Goal: Information Seeking & Learning: Learn about a topic

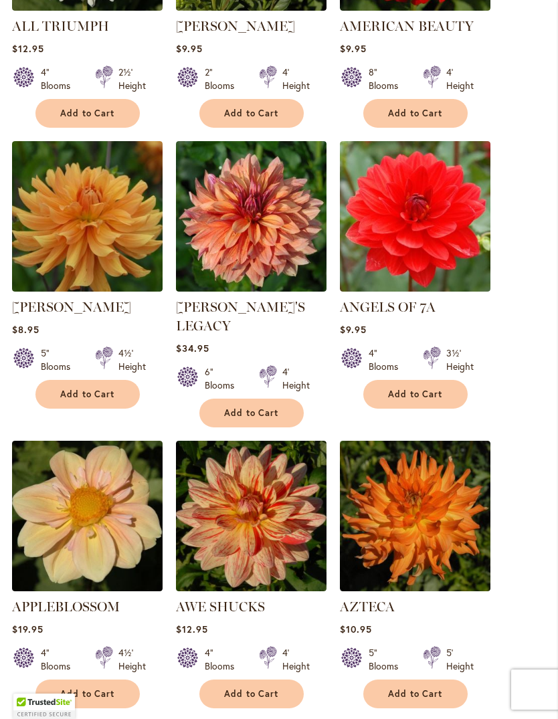
scroll to position [1247, 0]
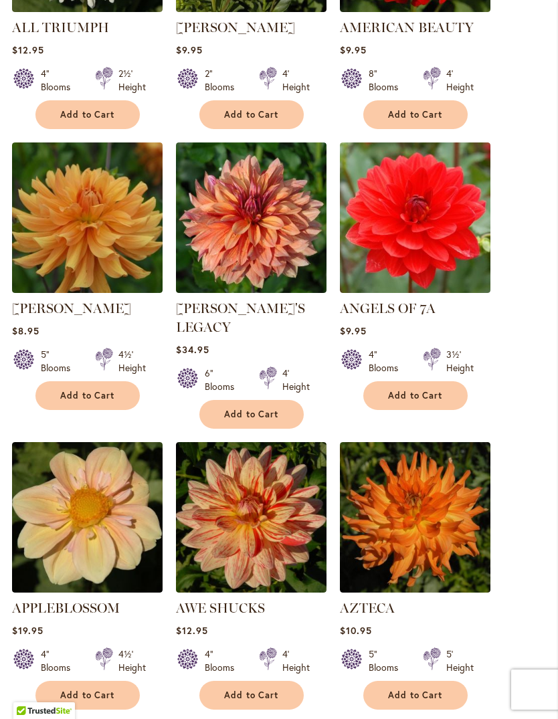
click at [197, 329] on link "ANDY'S LEGACY" at bounding box center [240, 317] width 129 height 35
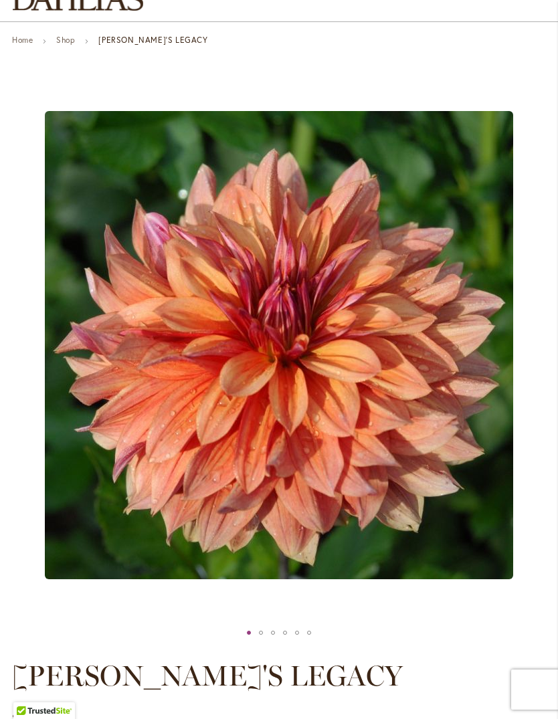
scroll to position [108, 0]
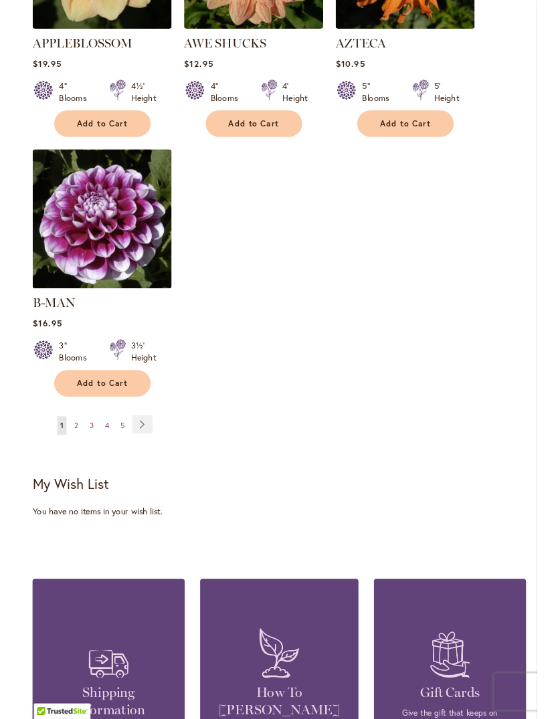
scroll to position [1786, 0]
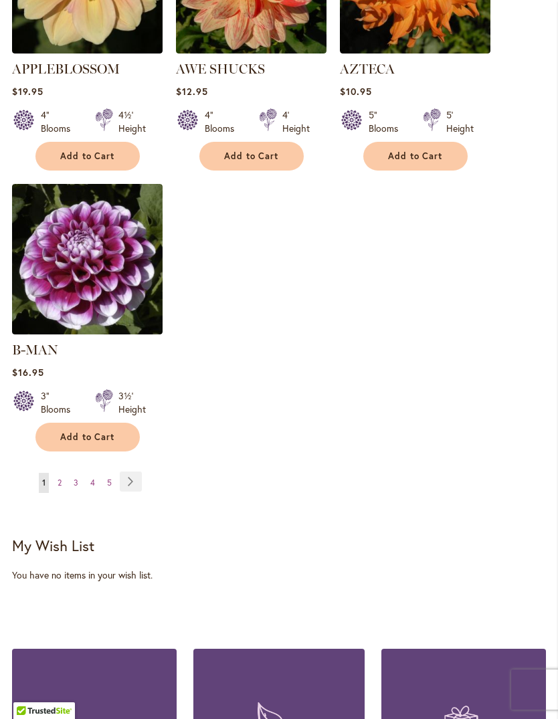
click at [128, 472] on link "Page Next" at bounding box center [131, 482] width 22 height 20
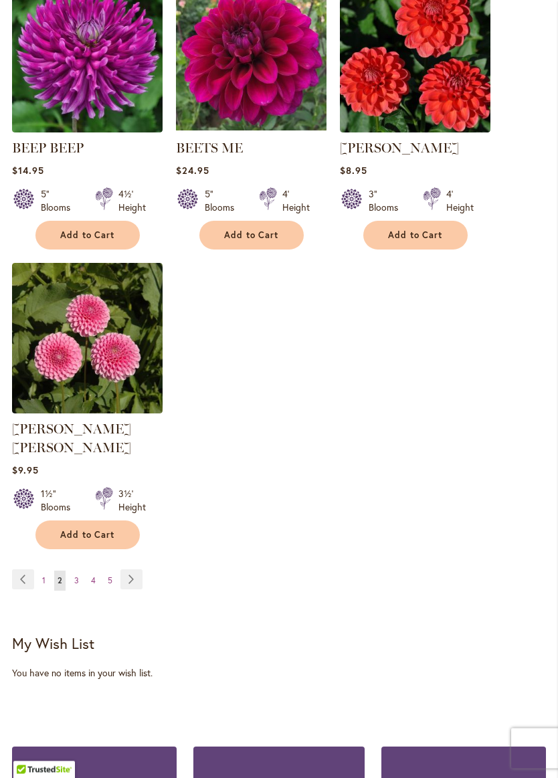
scroll to position [1688, 0]
click at [128, 579] on link "Page Next" at bounding box center [131, 579] width 22 height 20
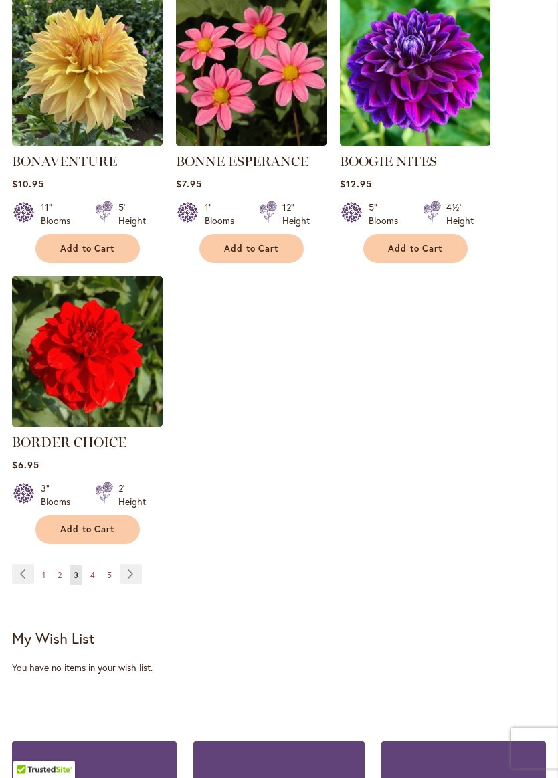
scroll to position [1675, 0]
click at [138, 583] on link "Page Next" at bounding box center [131, 574] width 22 height 20
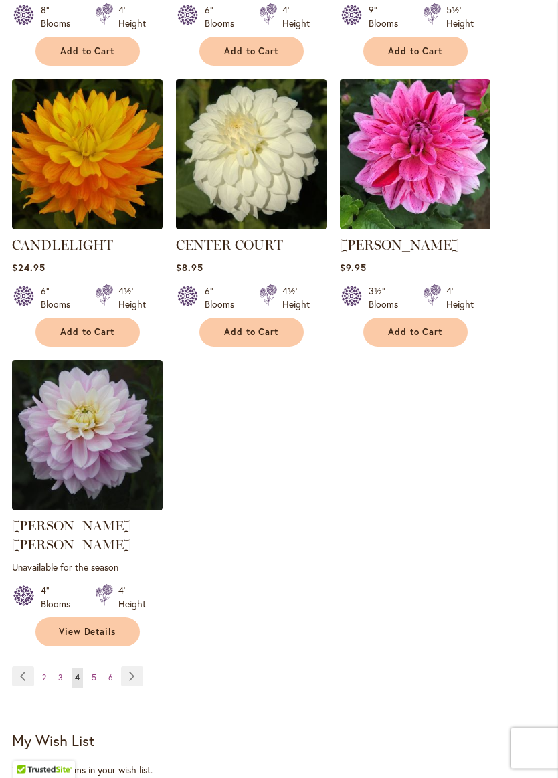
scroll to position [1709, 0]
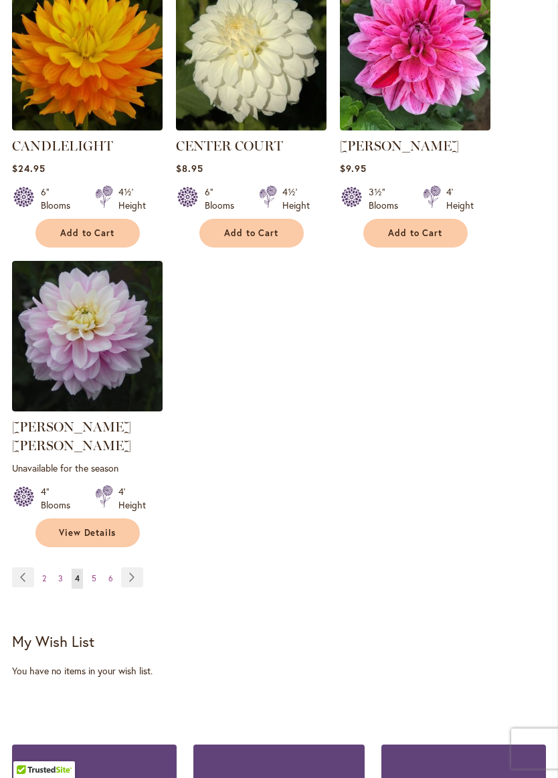
click at [140, 573] on link "Page Next" at bounding box center [132, 577] width 22 height 20
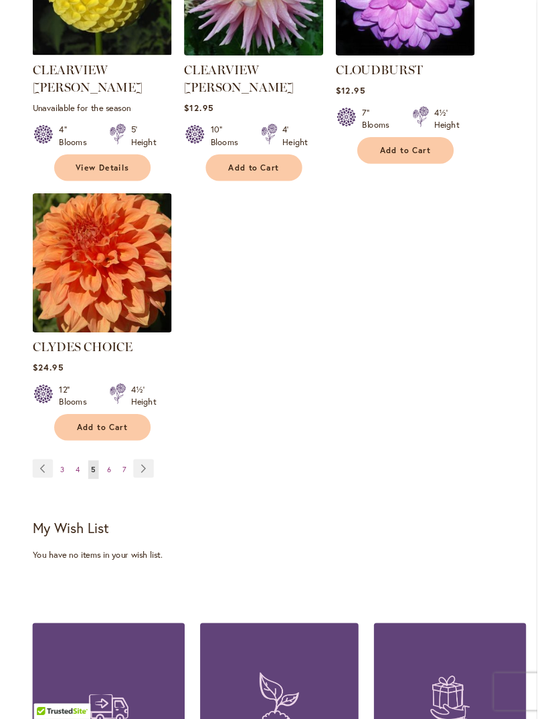
scroll to position [1759, 0]
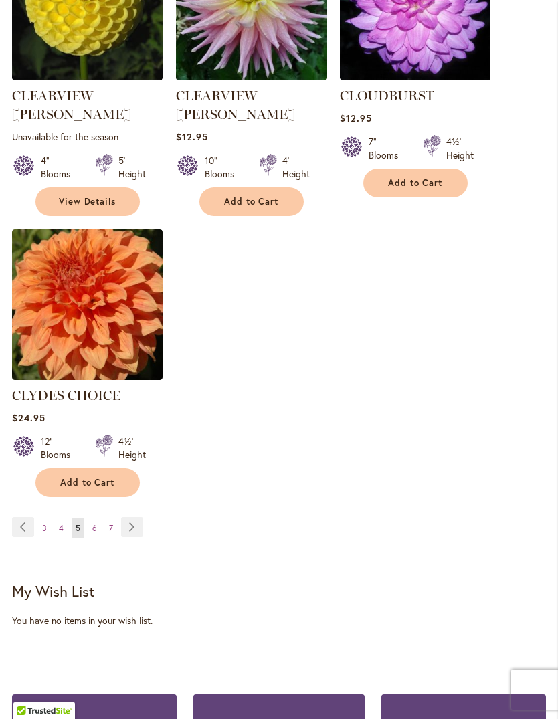
click at [132, 517] on link "Page Next" at bounding box center [132, 527] width 22 height 20
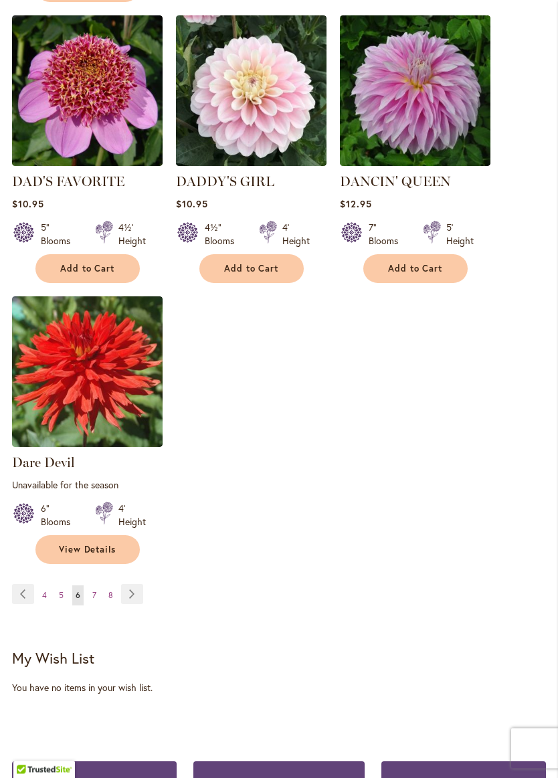
scroll to position [1775, 0]
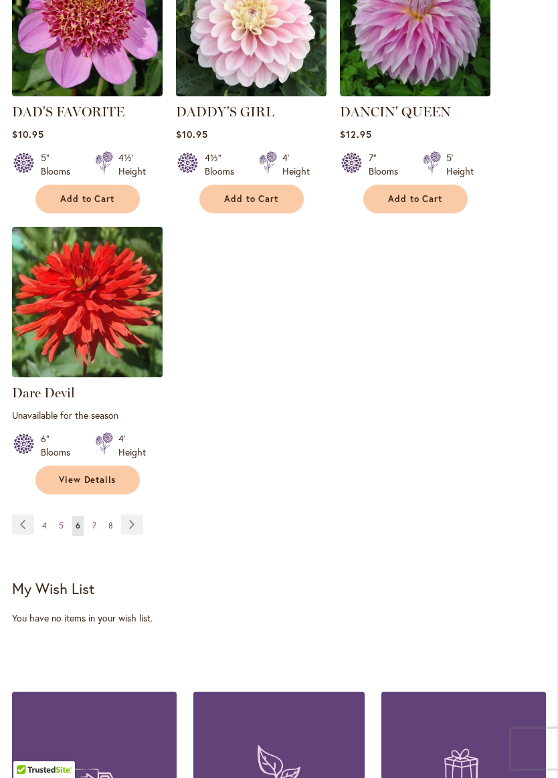
click at [133, 518] on link "Page Next" at bounding box center [132, 524] width 22 height 20
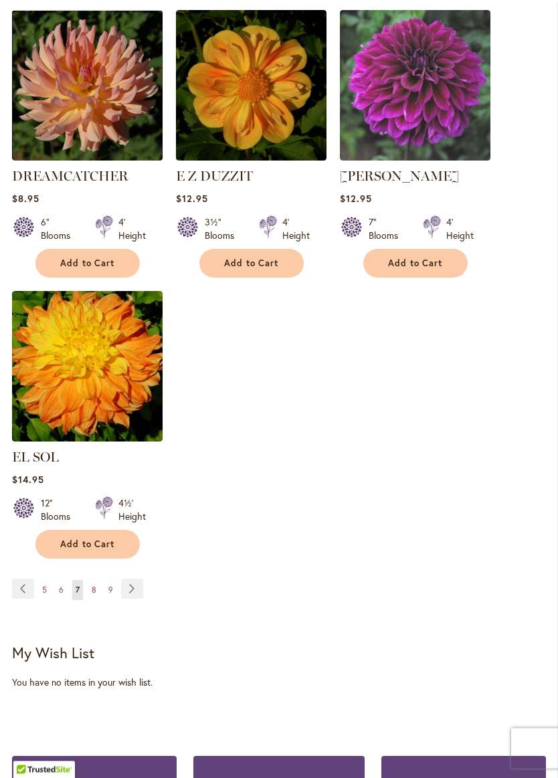
scroll to position [1679, 0]
click at [137, 591] on link "Page Next" at bounding box center [132, 589] width 22 height 20
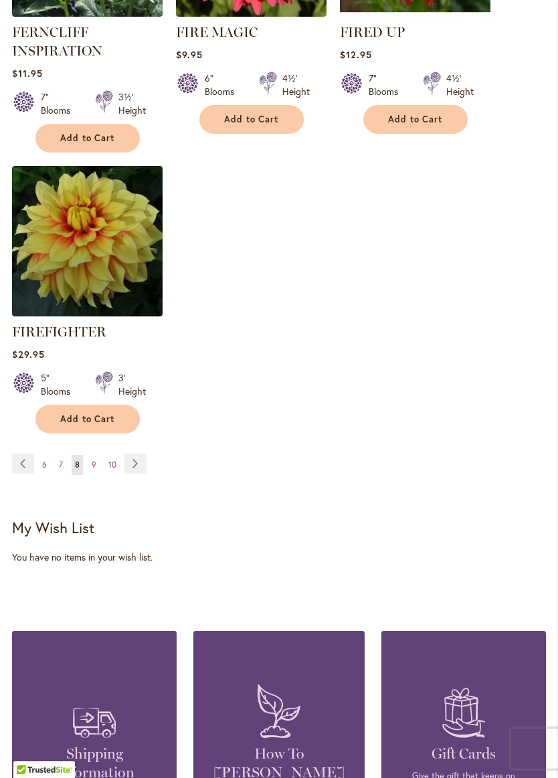
scroll to position [1969, 0]
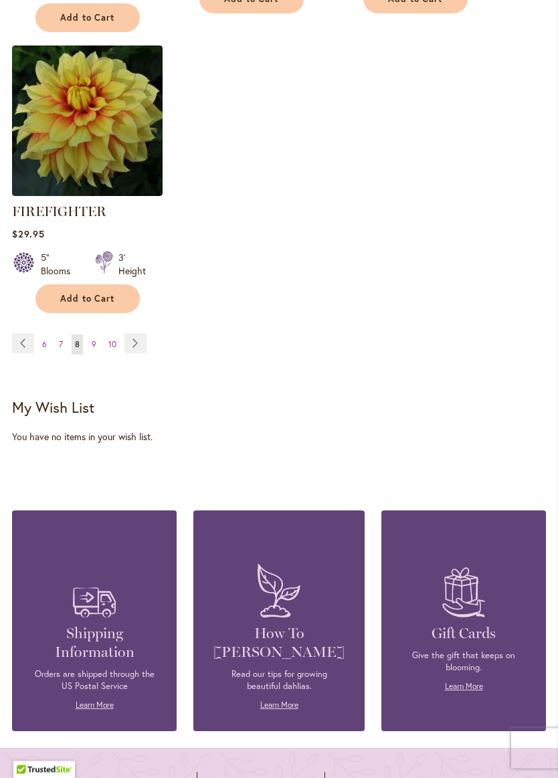
click at [142, 354] on link "Page Next" at bounding box center [135, 344] width 22 height 20
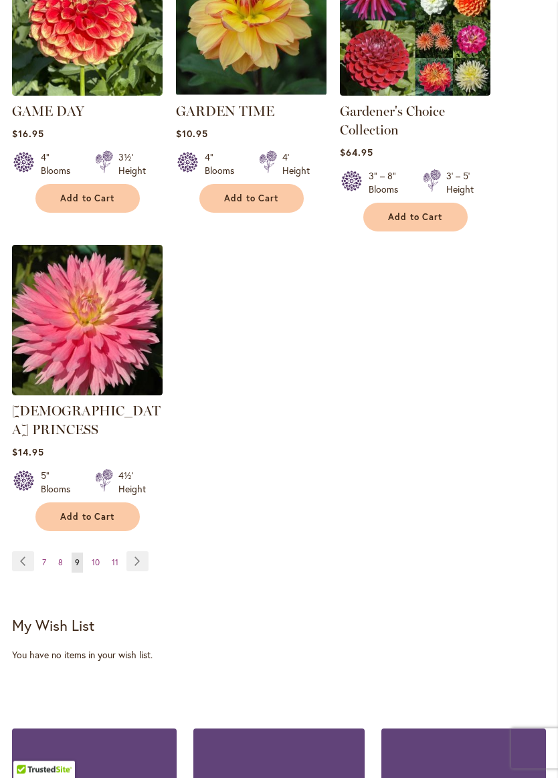
scroll to position [1863, 0]
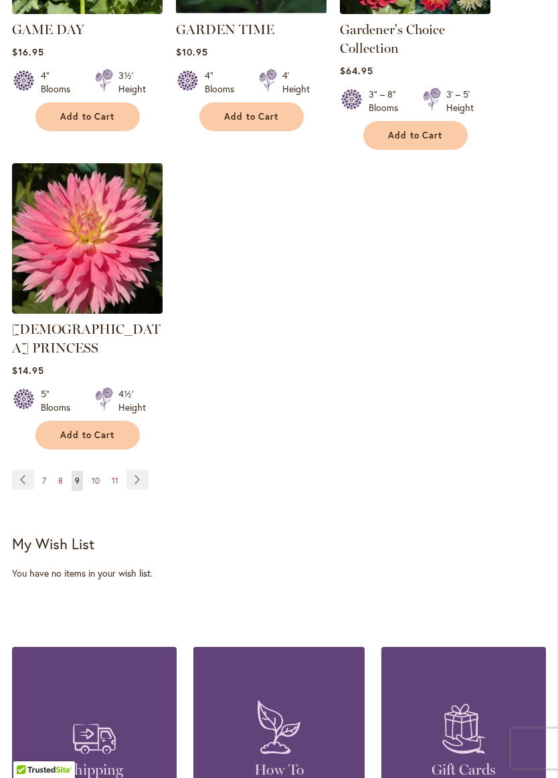
click at [140, 470] on link "Page Next" at bounding box center [137, 480] width 22 height 20
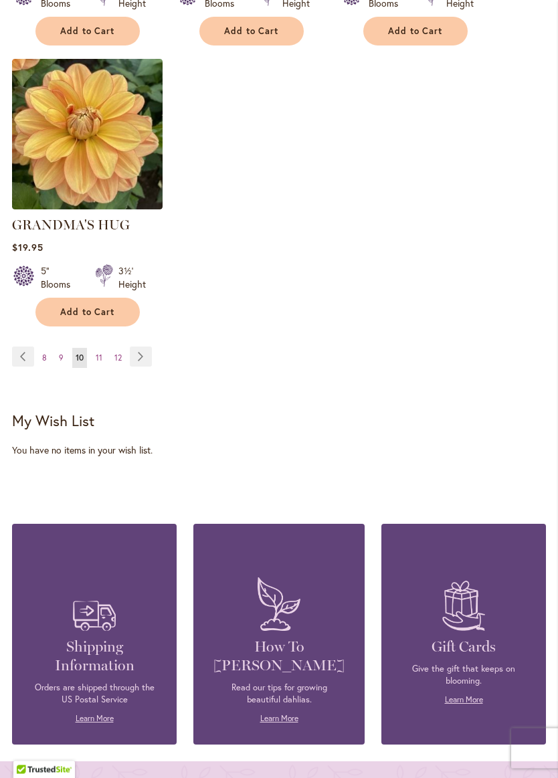
scroll to position [1911, 0]
click at [144, 348] on link "Page Next" at bounding box center [141, 357] width 22 height 20
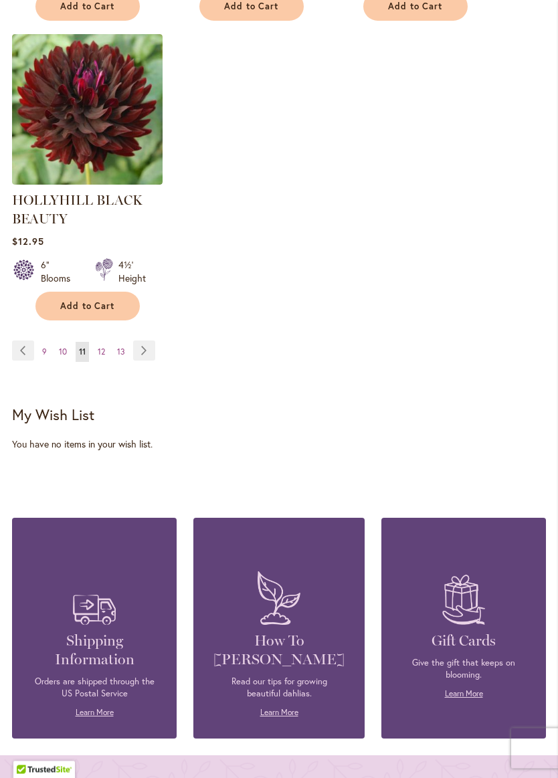
scroll to position [1968, 0]
click at [142, 361] on link "Page Next" at bounding box center [144, 350] width 22 height 20
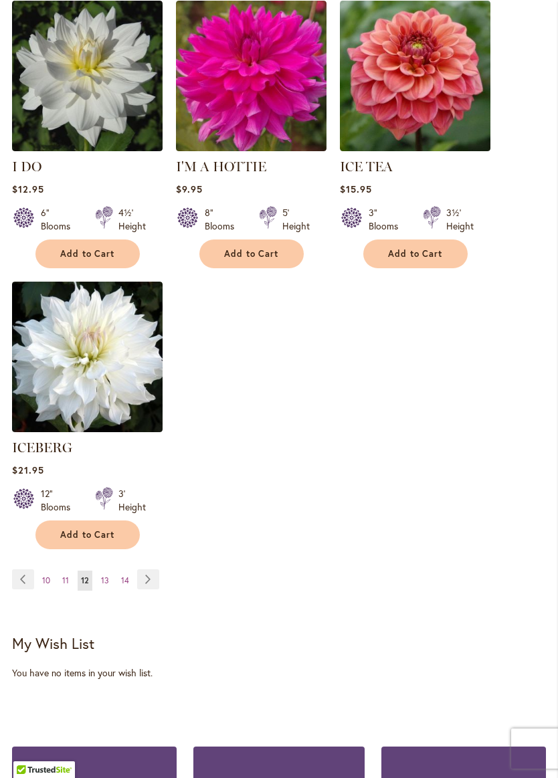
scroll to position [1766, 0]
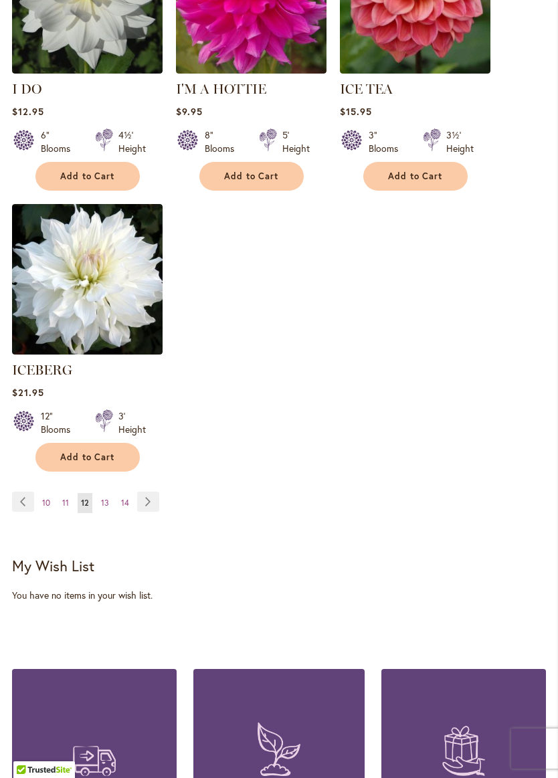
click at [155, 495] on link "Page Next" at bounding box center [148, 502] width 22 height 20
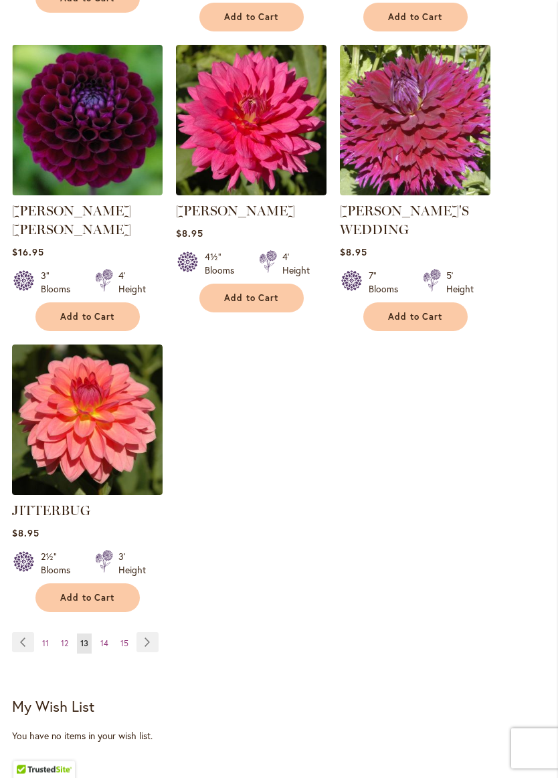
scroll to position [1855, 0]
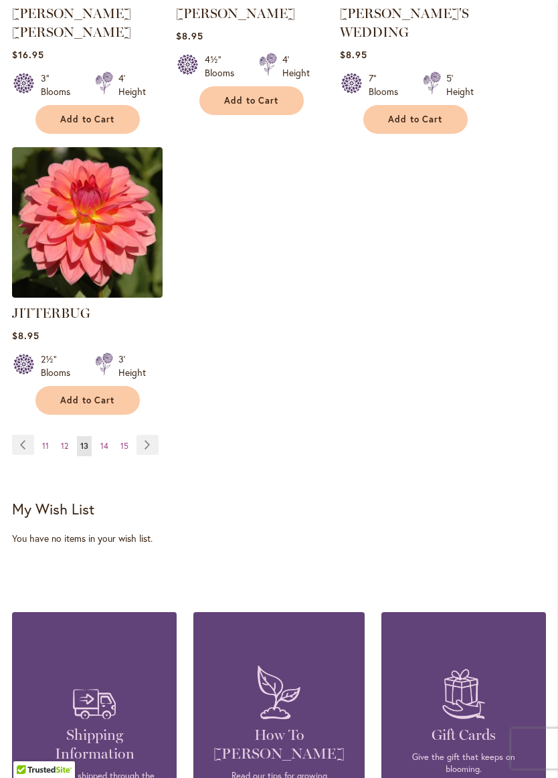
click at [156, 435] on link "Page Next" at bounding box center [147, 445] width 22 height 20
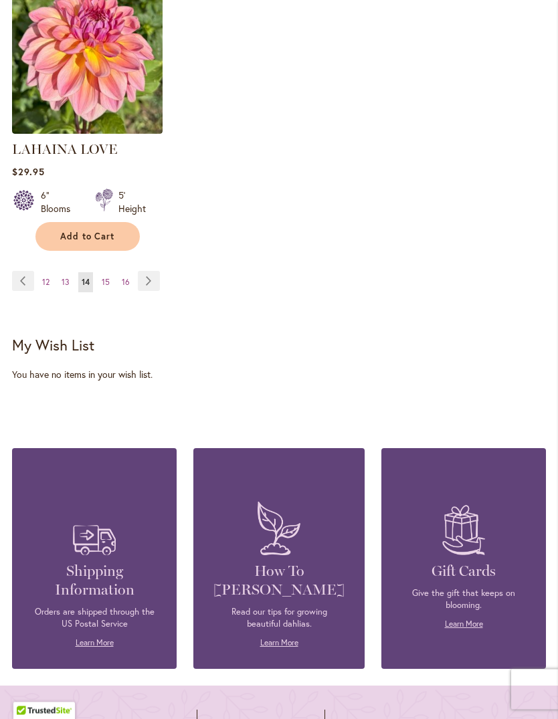
scroll to position [1982, 0]
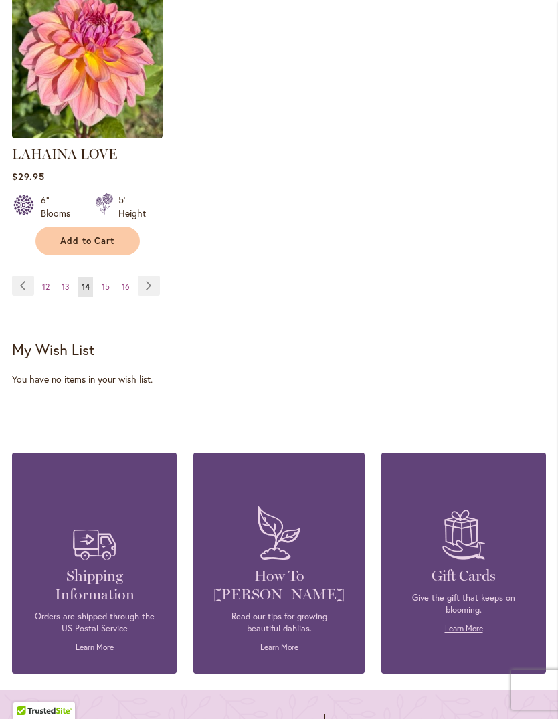
click at [142, 279] on link "Page Next" at bounding box center [149, 286] width 22 height 20
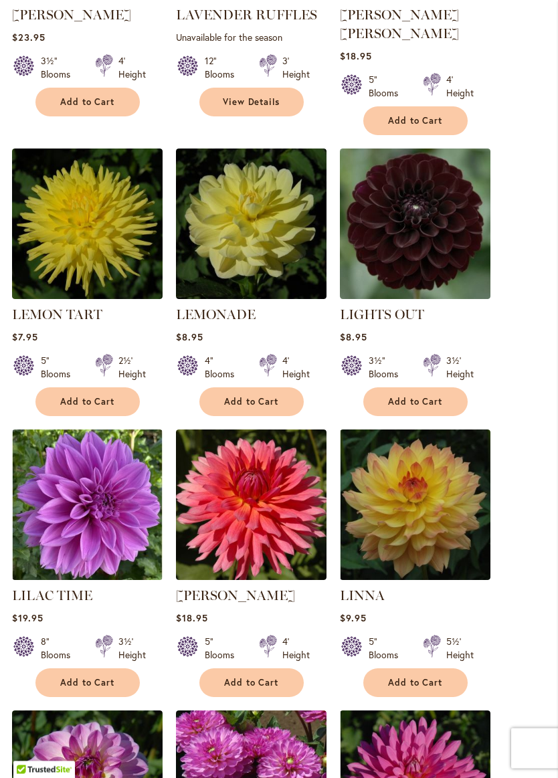
scroll to position [698, 0]
click at [38, 316] on link "LEMON TART" at bounding box center [57, 314] width 90 height 16
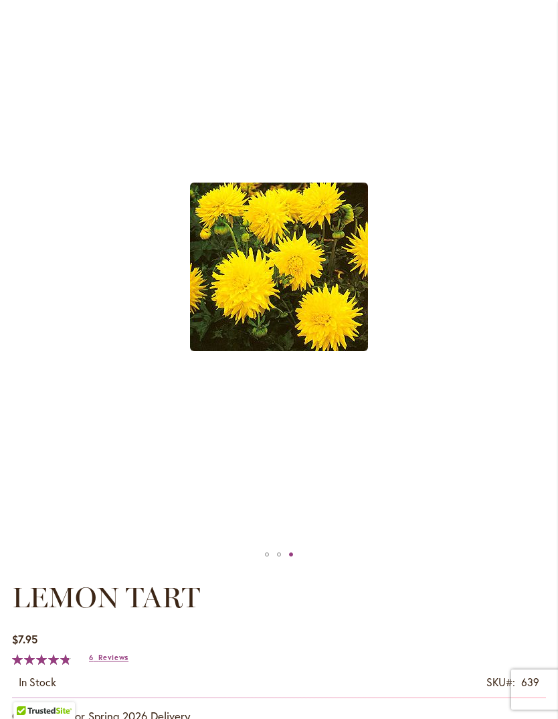
scroll to position [187, 0]
